Goal: Leave review/rating: Leave review/rating

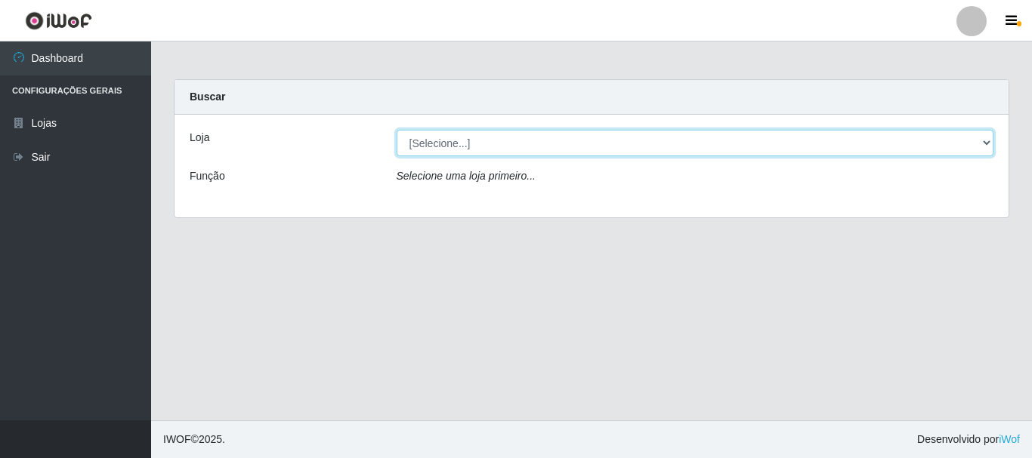
click at [986, 136] on select "[Selecione...] Nordestão - Alecrim" at bounding box center [694, 143] width 597 height 26
select select "453"
click at [396, 130] on select "[Selecione...] Nordestão - Alecrim" at bounding box center [694, 143] width 597 height 26
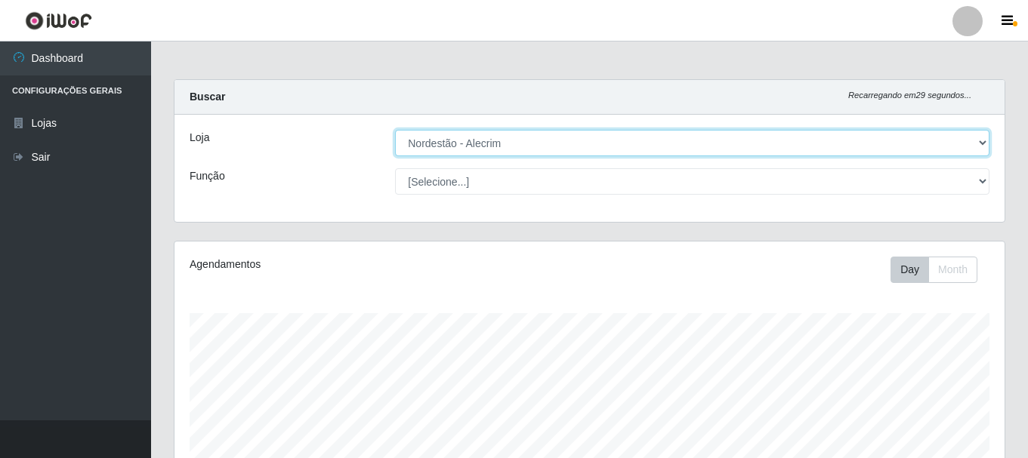
scroll to position [313, 830]
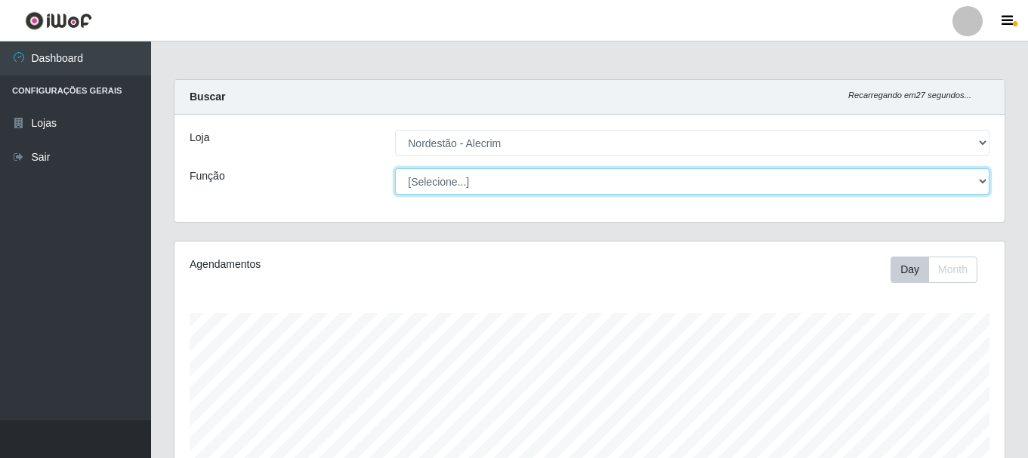
click at [981, 180] on select "[Selecione...] Balconista + Balconista de Padaria Balconista de Padaria ++ Emba…" at bounding box center [692, 181] width 594 height 26
select select "1"
click at [395, 168] on select "[Selecione...] Balconista + Balconista de Padaria Balconista de Padaria ++ Emba…" at bounding box center [692, 181] width 594 height 26
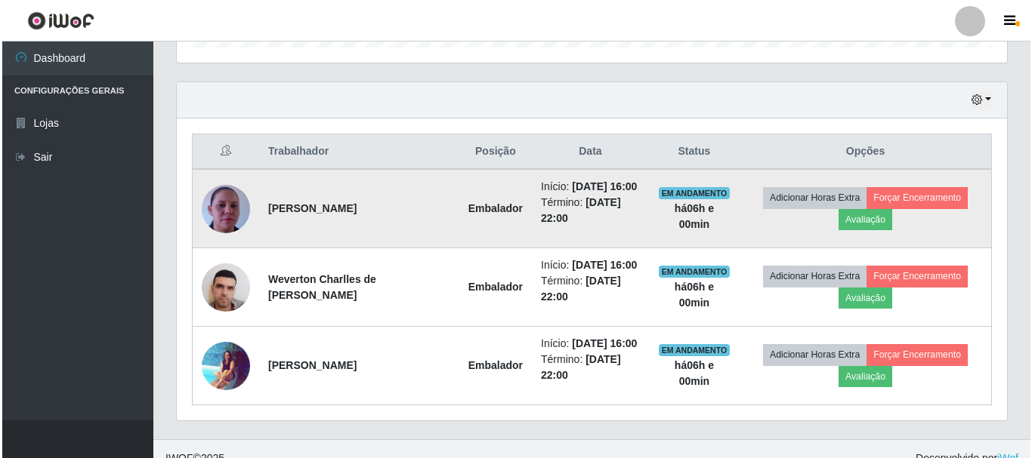
scroll to position [511, 0]
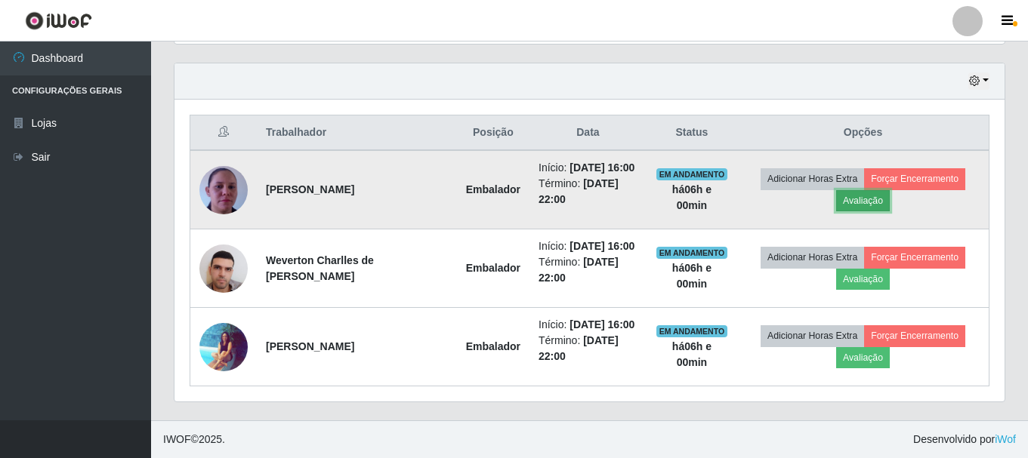
click at [875, 200] on button "Avaliação" at bounding box center [863, 200] width 54 height 21
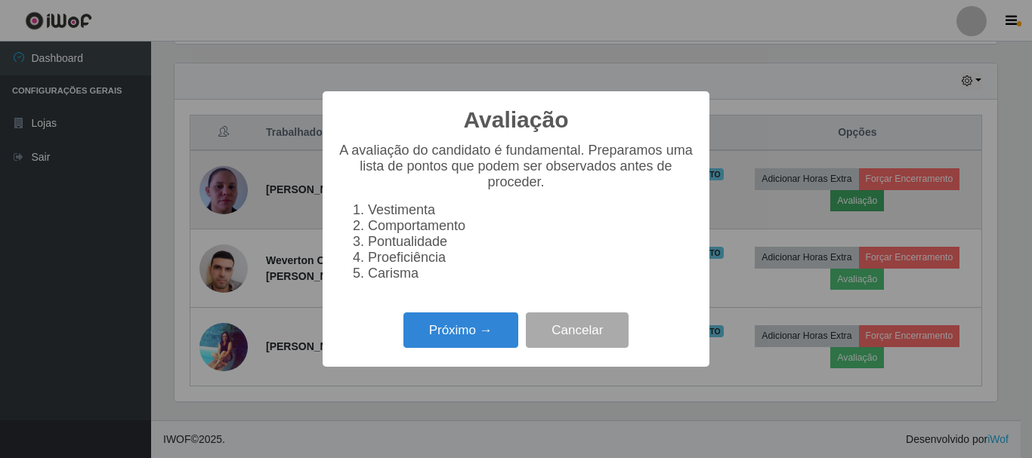
scroll to position [313, 822]
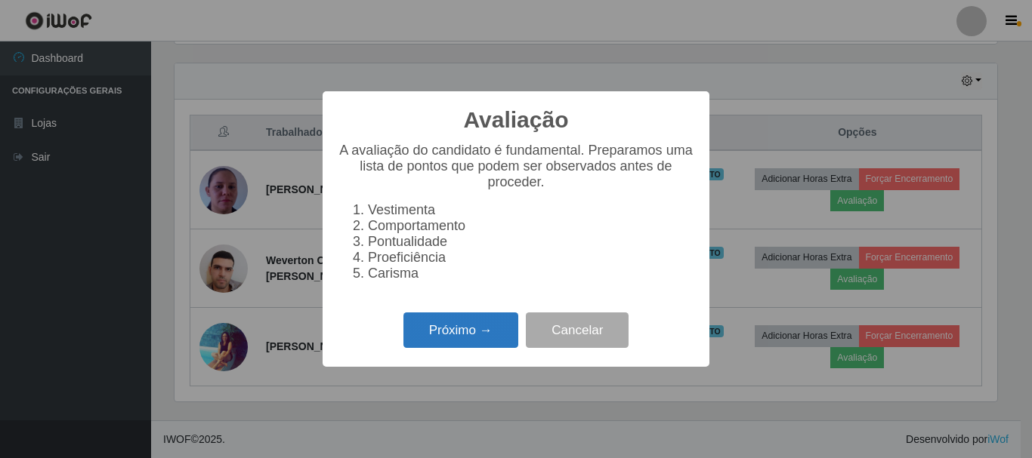
click at [489, 332] on button "Próximo →" at bounding box center [460, 330] width 115 height 35
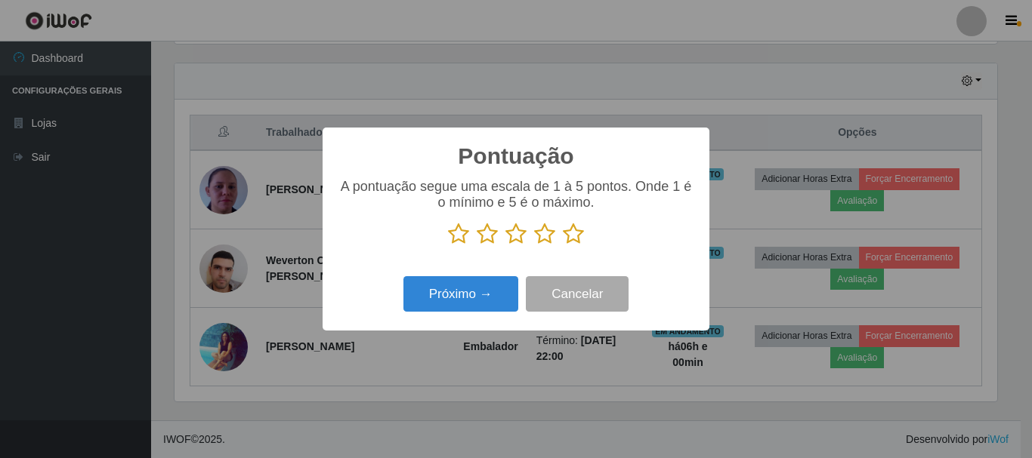
scroll to position [754876, 754367]
click at [577, 227] on icon at bounding box center [573, 234] width 21 height 23
click at [563, 245] on input "radio" at bounding box center [563, 245] width 0 height 0
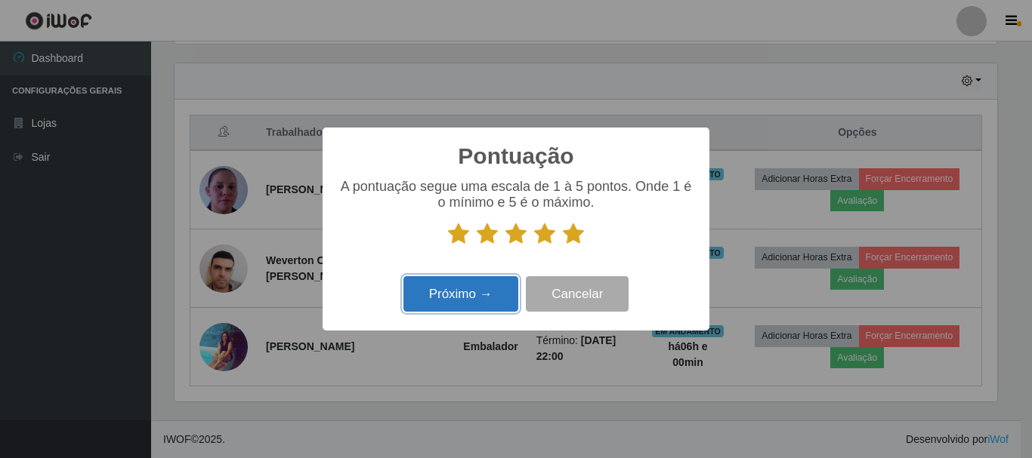
click at [491, 297] on button "Próximo →" at bounding box center [460, 293] width 115 height 35
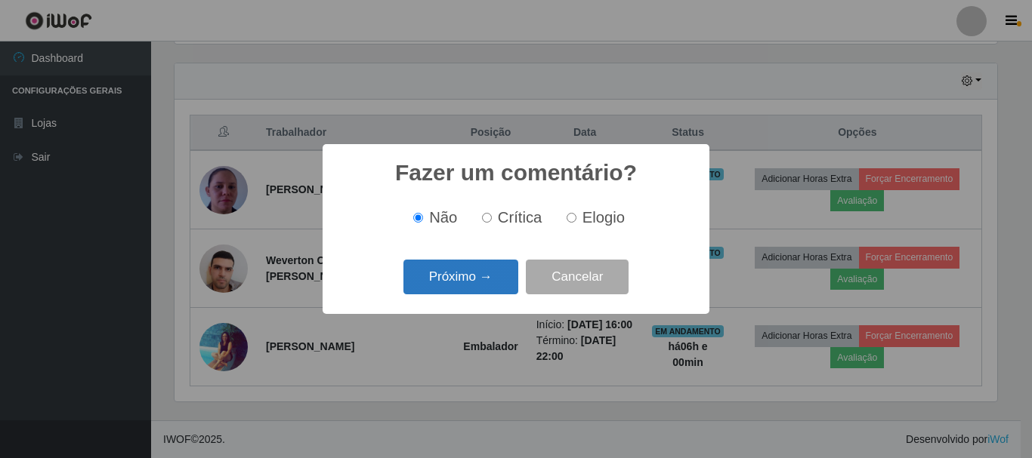
click at [480, 282] on button "Próximo →" at bounding box center [460, 277] width 115 height 35
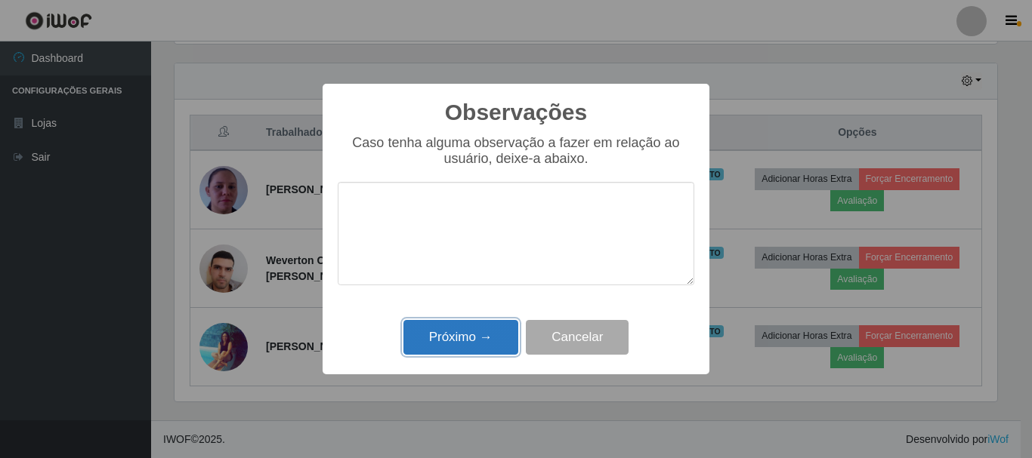
click at [486, 335] on button "Próximo →" at bounding box center [460, 337] width 115 height 35
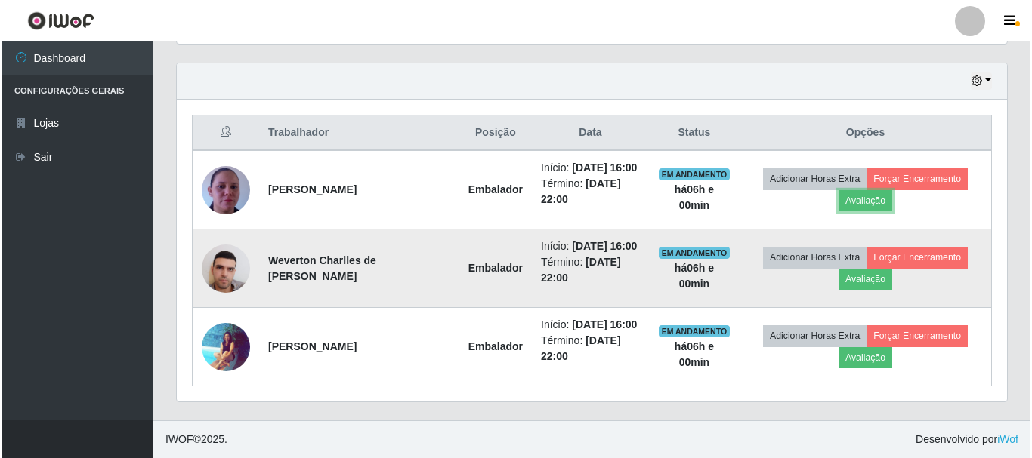
scroll to position [313, 830]
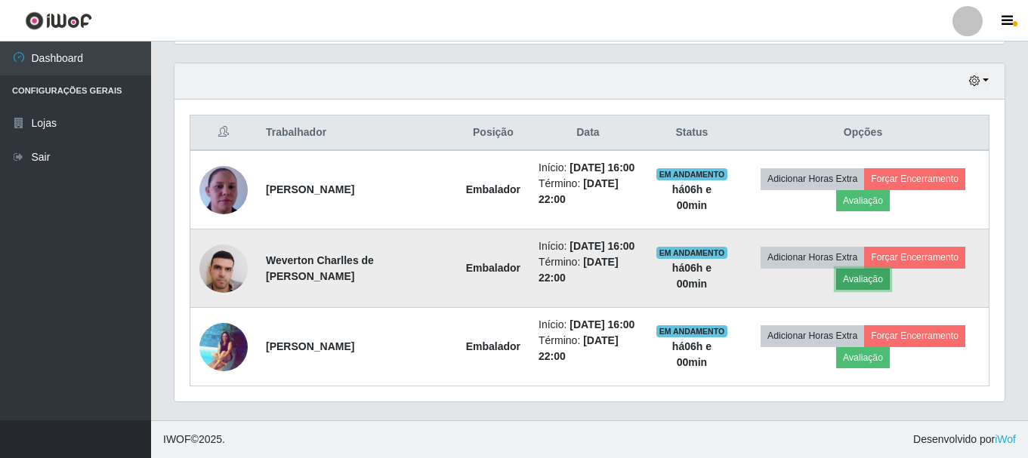
click at [852, 278] on button "Avaliação" at bounding box center [863, 279] width 54 height 21
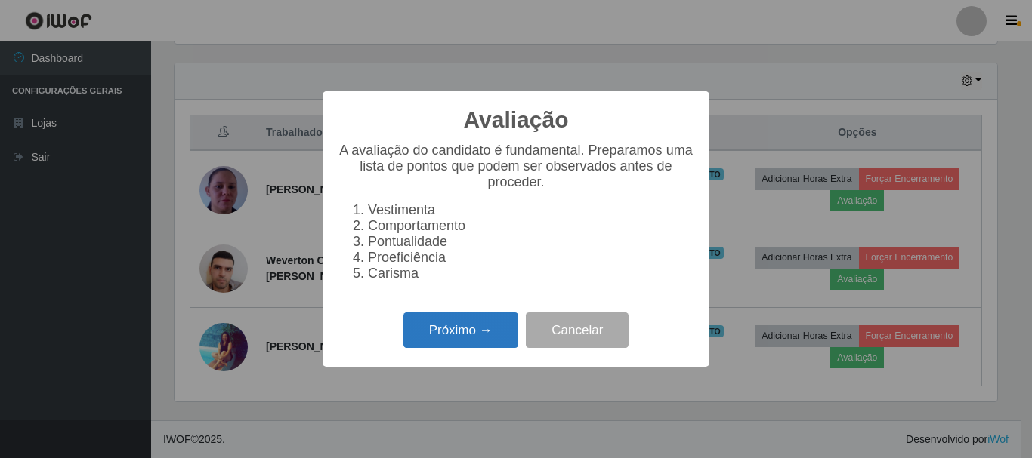
click at [461, 337] on button "Próximo →" at bounding box center [460, 330] width 115 height 35
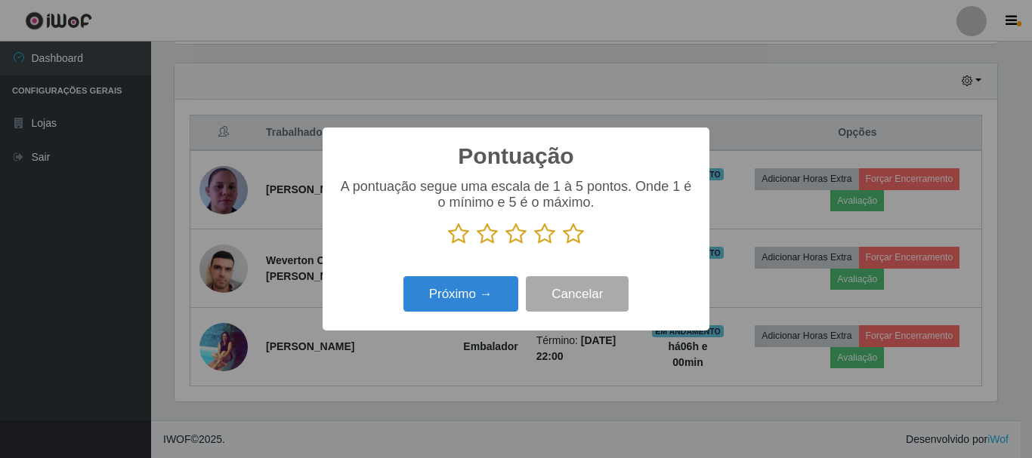
click at [572, 240] on icon at bounding box center [573, 234] width 21 height 23
click at [563, 245] on input "radio" at bounding box center [563, 245] width 0 height 0
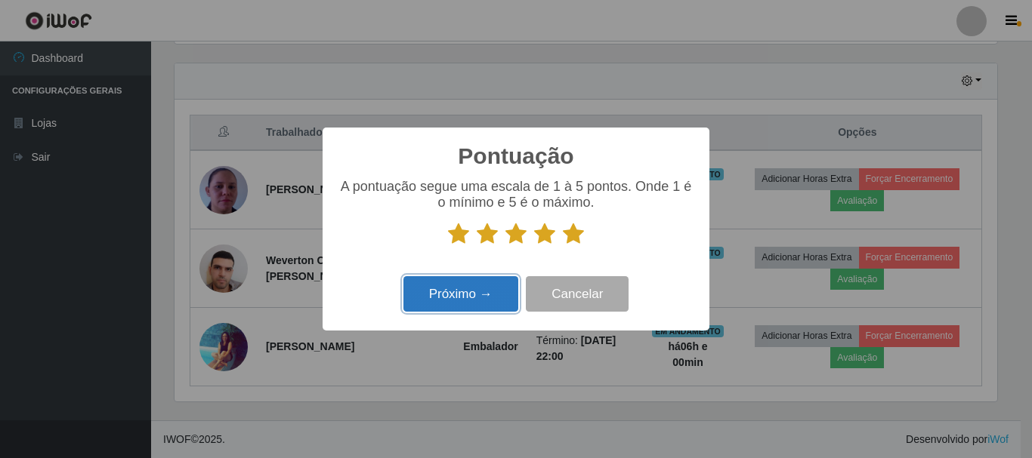
click at [461, 301] on button "Próximo →" at bounding box center [460, 293] width 115 height 35
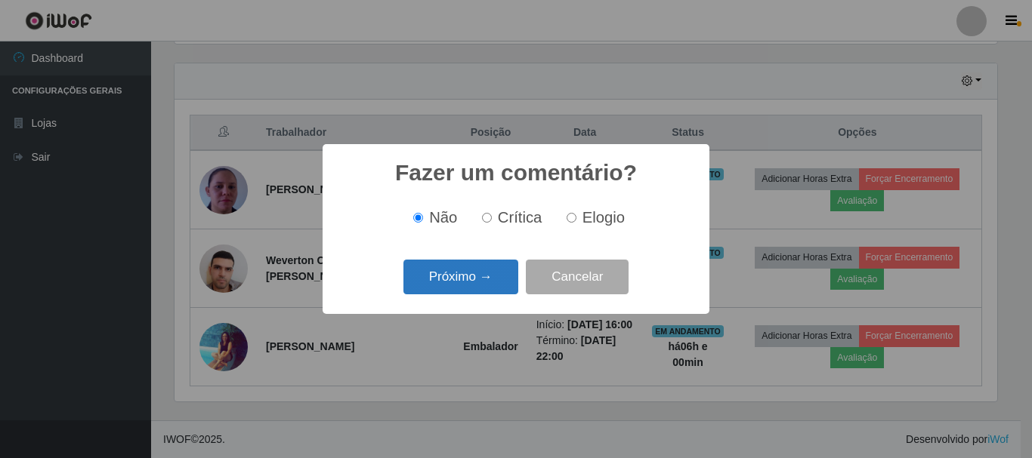
click at [464, 279] on button "Próximo →" at bounding box center [460, 277] width 115 height 35
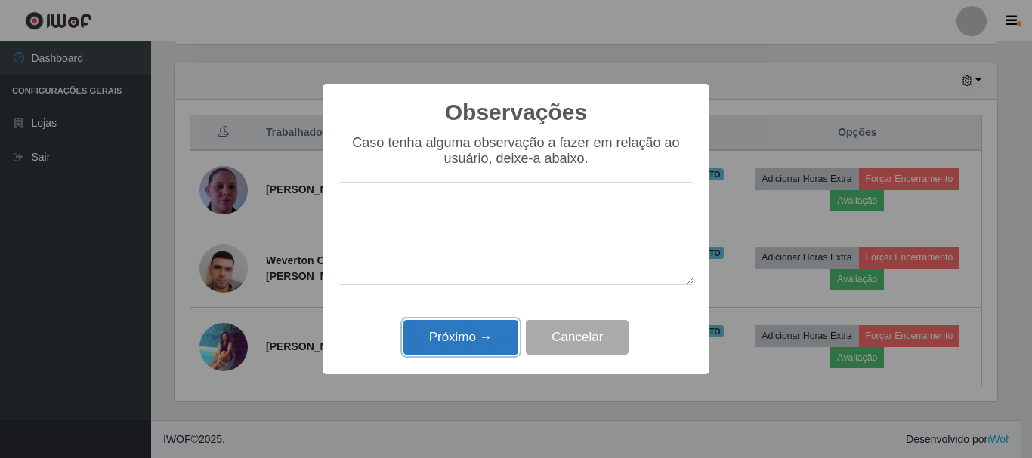
click at [445, 338] on button "Próximo →" at bounding box center [460, 337] width 115 height 35
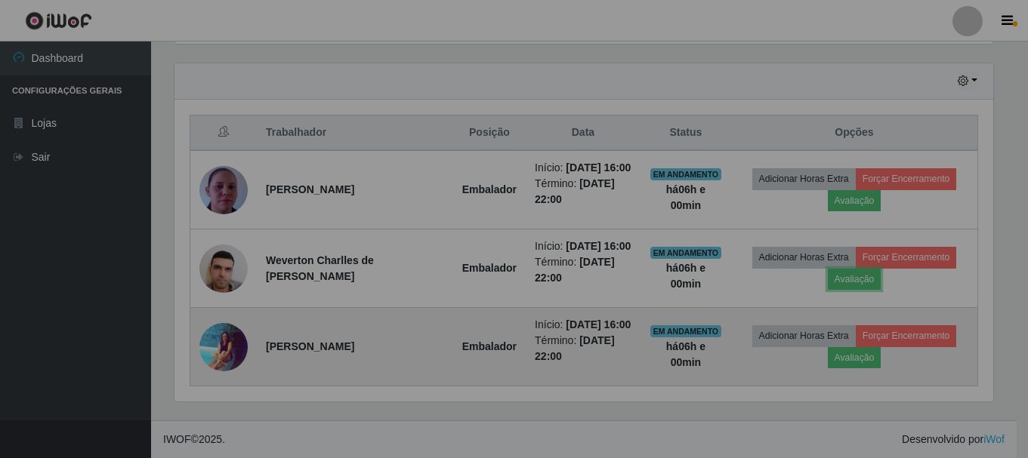
scroll to position [313, 830]
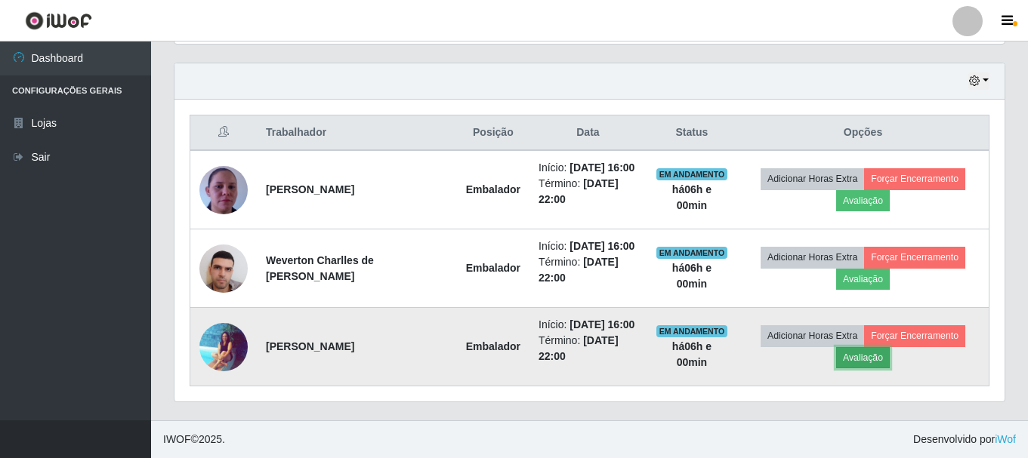
click at [862, 363] on button "Avaliação" at bounding box center [863, 357] width 54 height 21
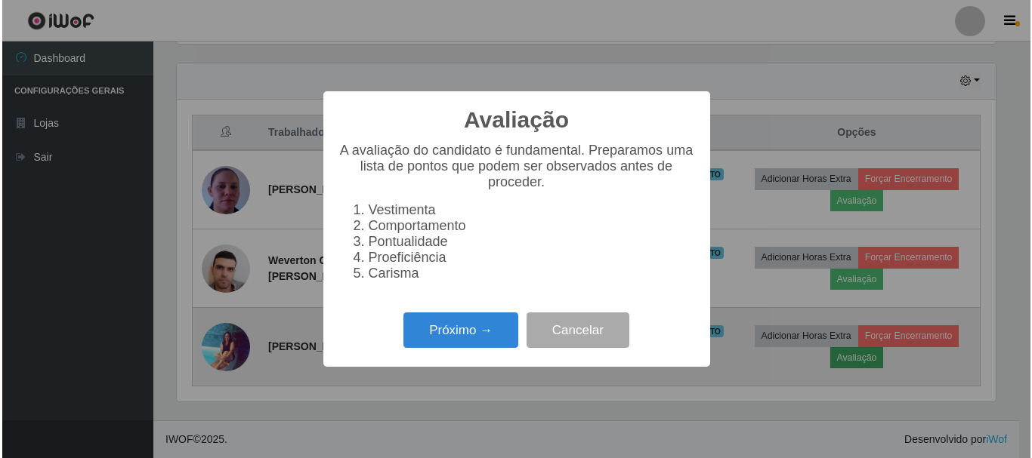
scroll to position [313, 822]
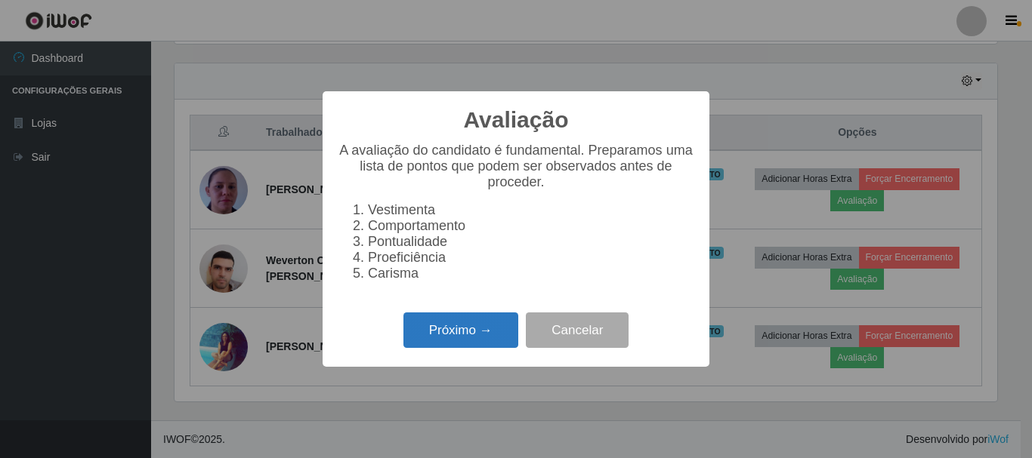
click at [483, 343] on button "Próximo →" at bounding box center [460, 330] width 115 height 35
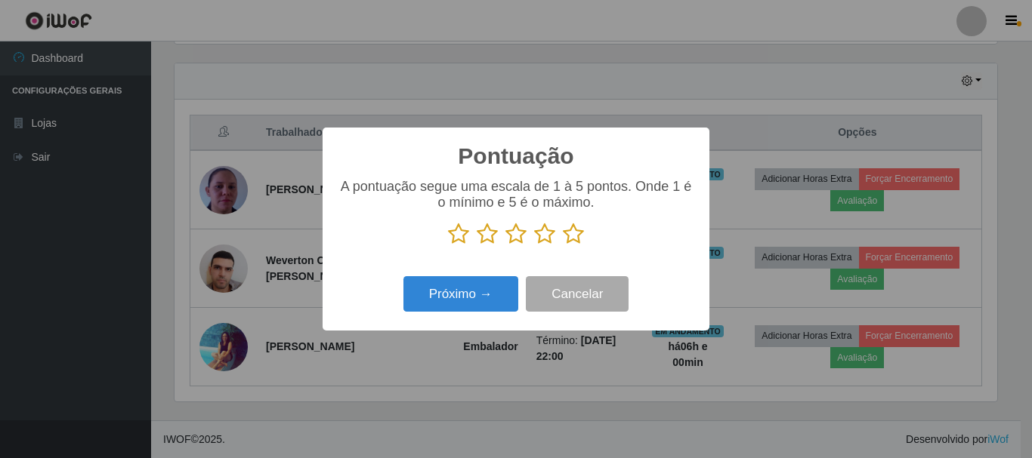
click at [565, 238] on icon at bounding box center [573, 234] width 21 height 23
click at [563, 245] on input "radio" at bounding box center [563, 245] width 0 height 0
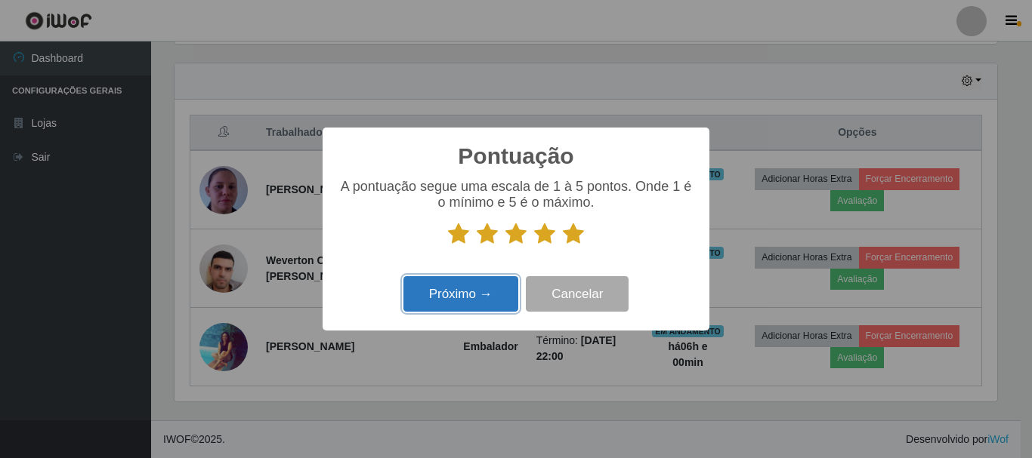
click at [470, 292] on button "Próximo →" at bounding box center [460, 293] width 115 height 35
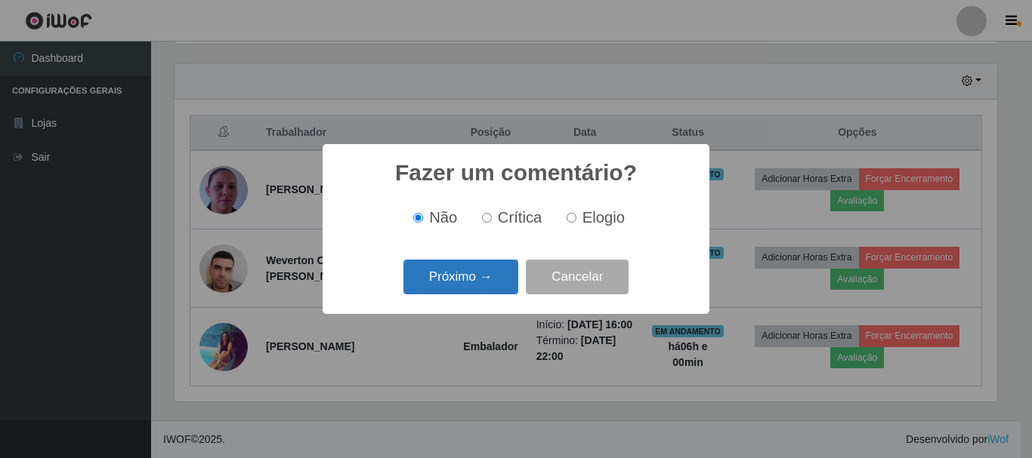
click at [497, 287] on button "Próximo →" at bounding box center [460, 277] width 115 height 35
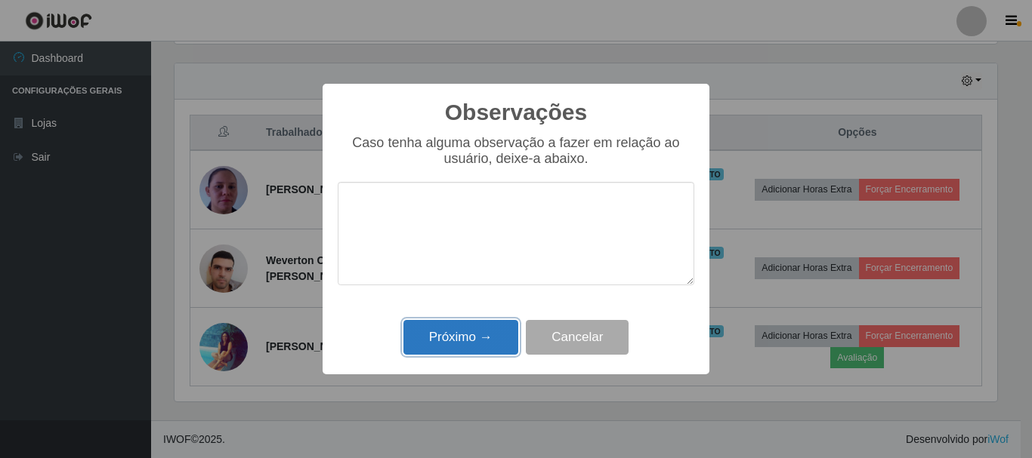
click at [484, 334] on button "Próximo →" at bounding box center [460, 337] width 115 height 35
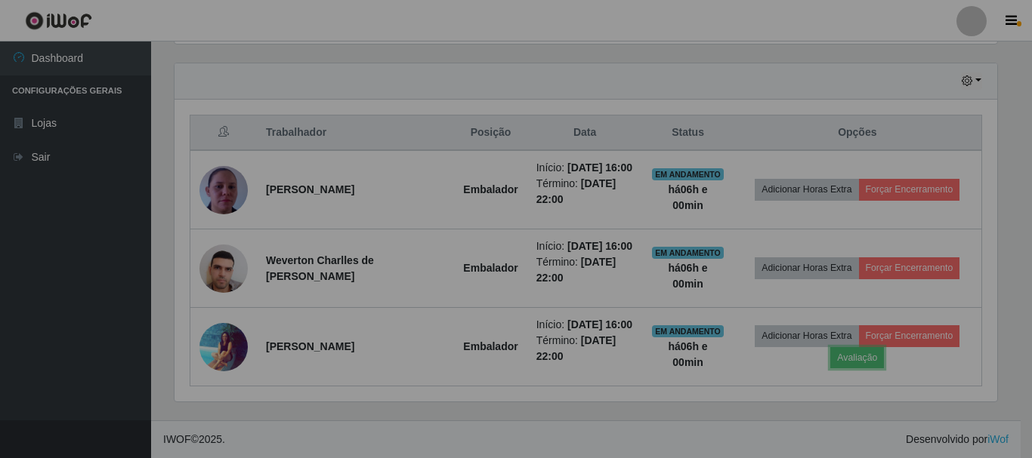
scroll to position [313, 830]
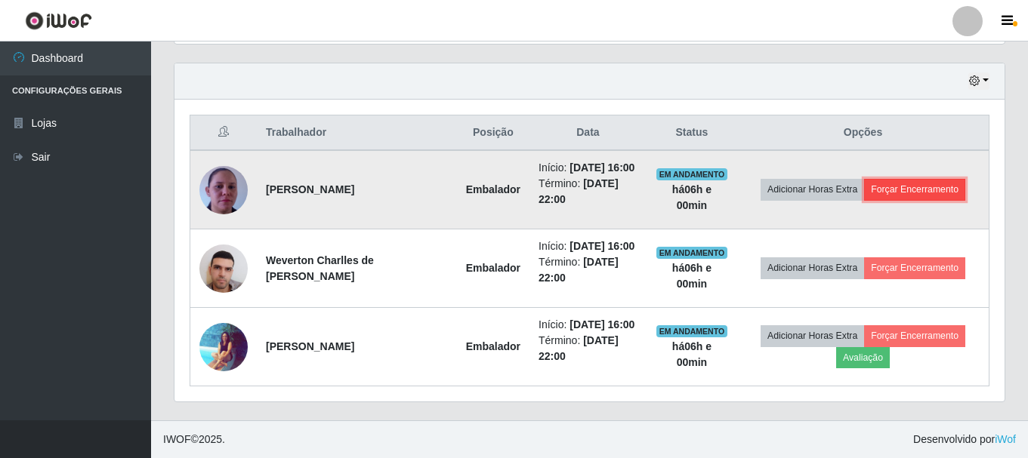
click at [908, 196] on button "Forçar Encerramento" at bounding box center [914, 189] width 101 height 21
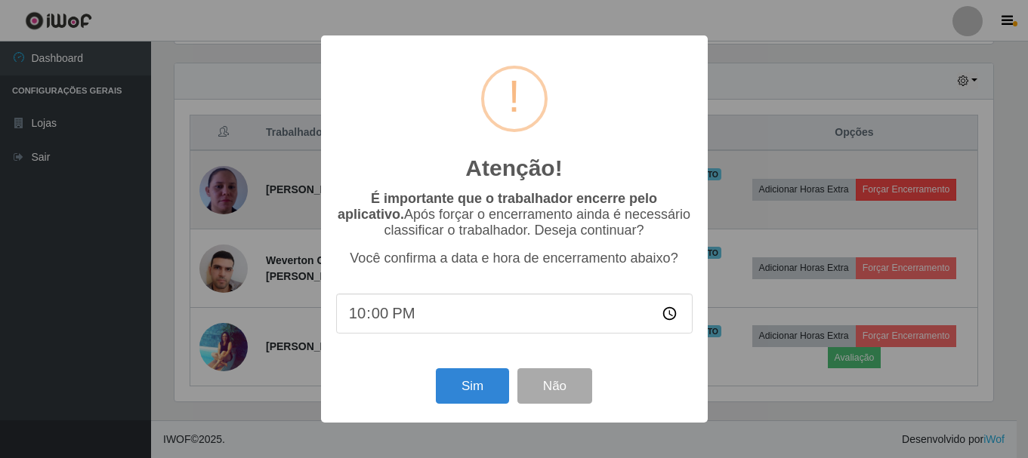
scroll to position [313, 822]
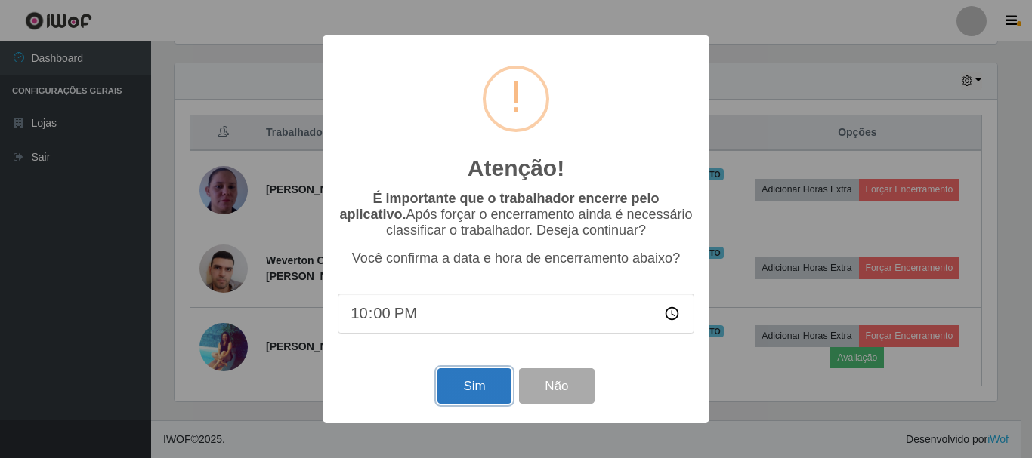
click at [480, 390] on button "Sim" at bounding box center [473, 386] width 73 height 35
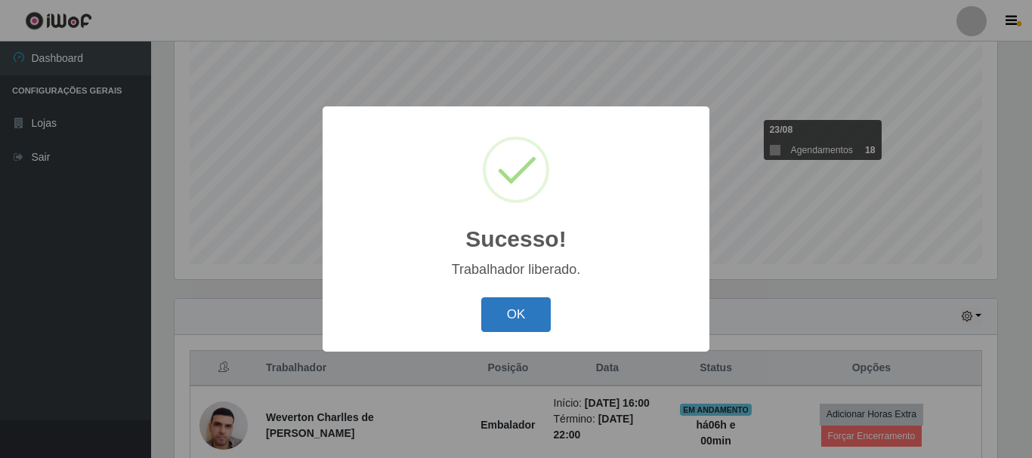
click at [543, 314] on button "OK" at bounding box center [516, 315] width 70 height 35
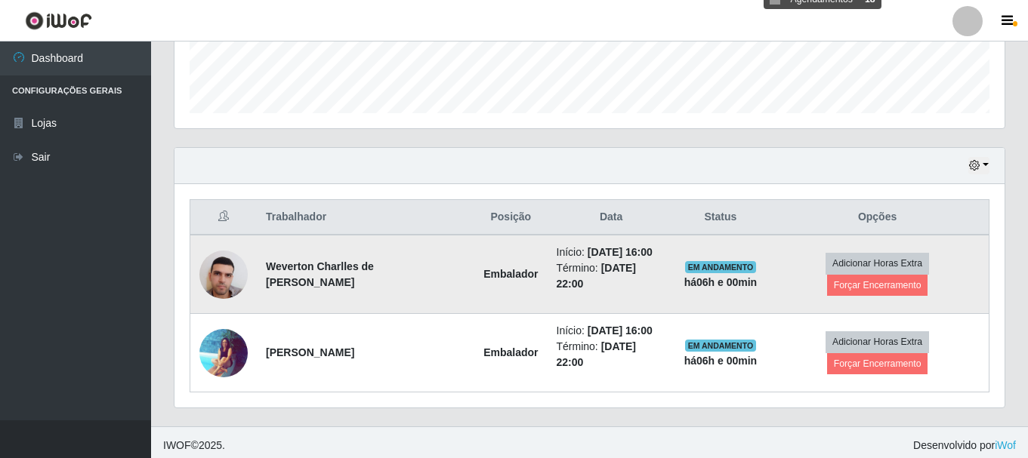
scroll to position [433, 0]
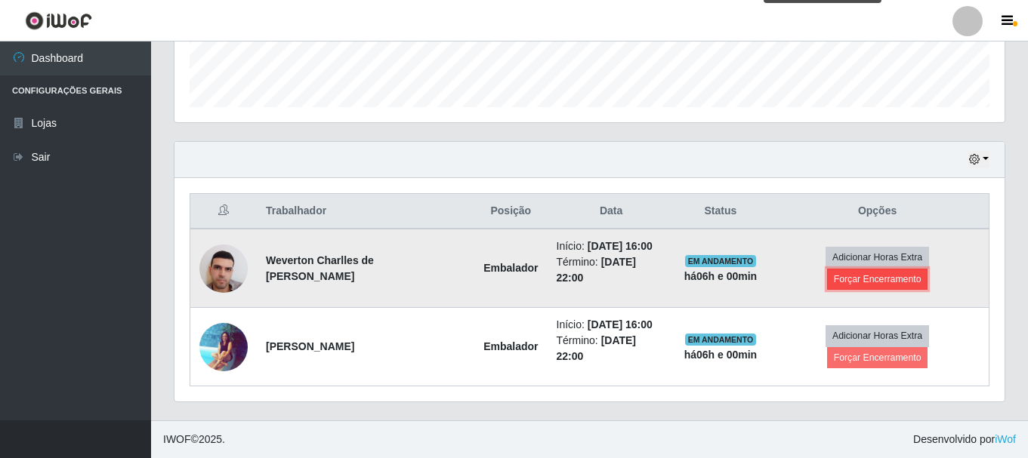
click at [866, 281] on button "Forçar Encerramento" at bounding box center [877, 279] width 101 height 21
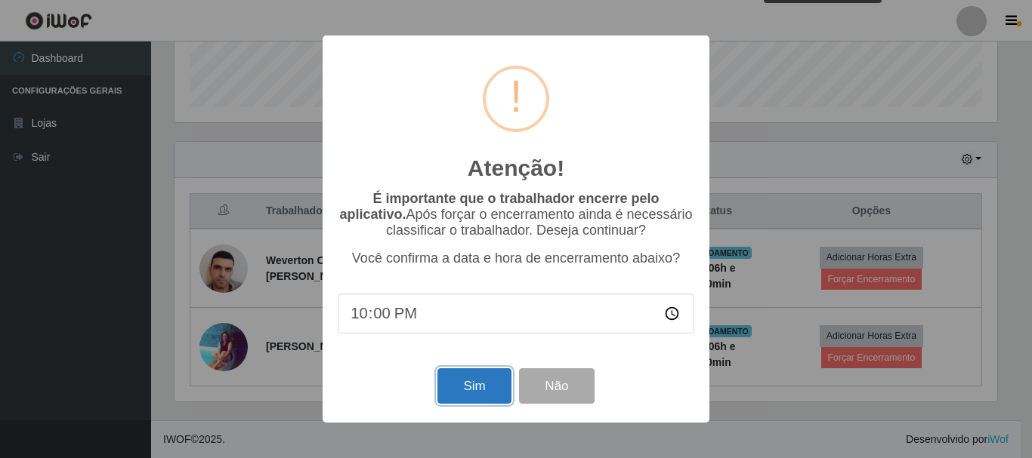
click at [480, 391] on button "Sim" at bounding box center [473, 386] width 73 height 35
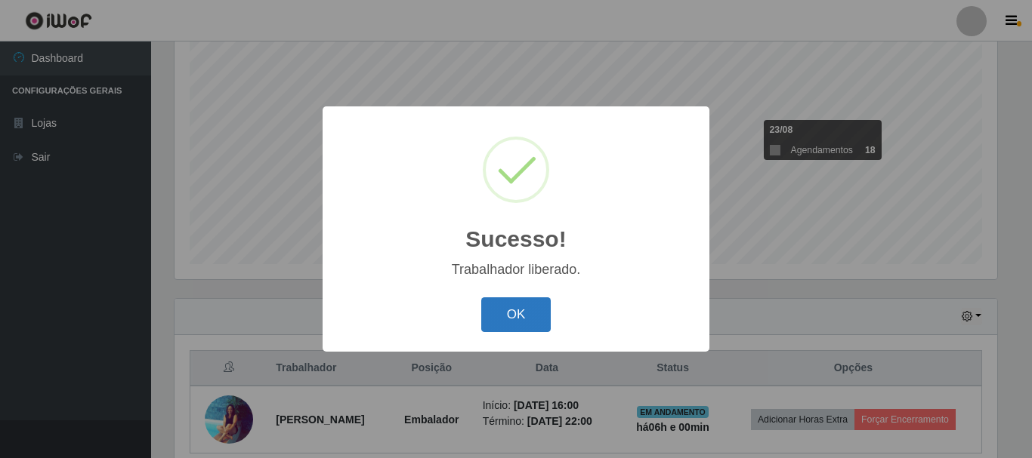
click at [523, 314] on button "OK" at bounding box center [516, 315] width 70 height 35
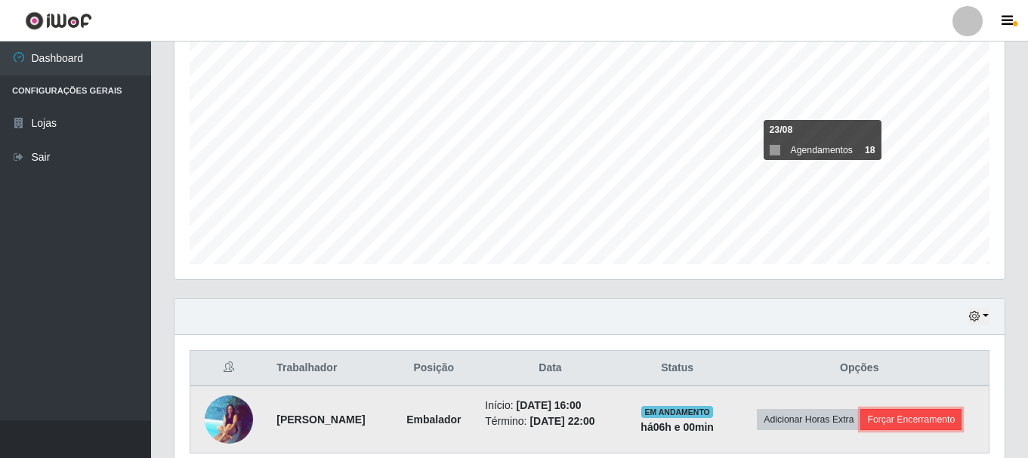
click at [949, 413] on button "Forçar Encerramento" at bounding box center [910, 419] width 101 height 21
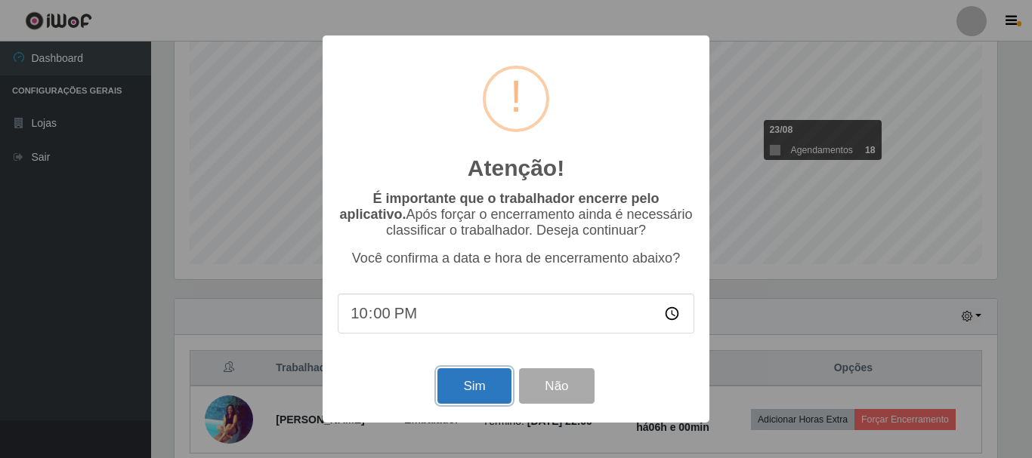
click at [458, 389] on button "Sim" at bounding box center [473, 386] width 73 height 35
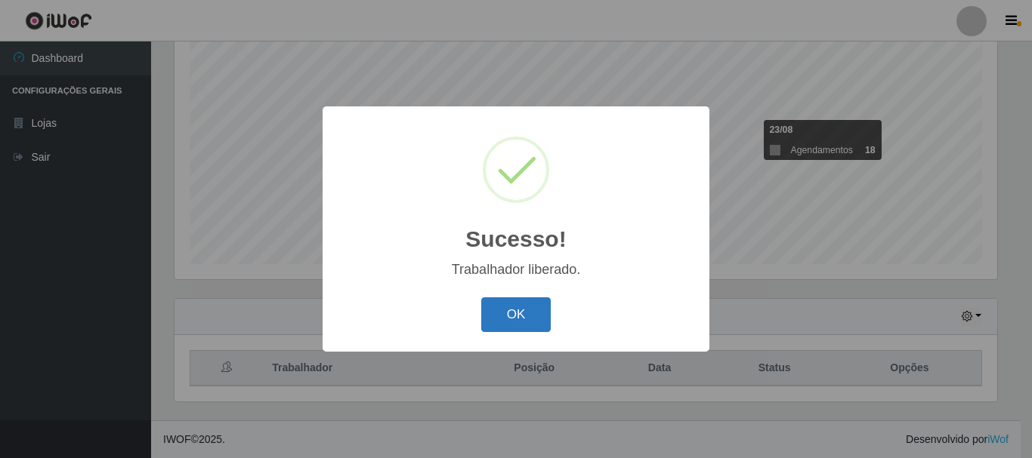
click at [525, 313] on button "OK" at bounding box center [516, 315] width 70 height 35
